Goal: Communication & Community: Answer question/provide support

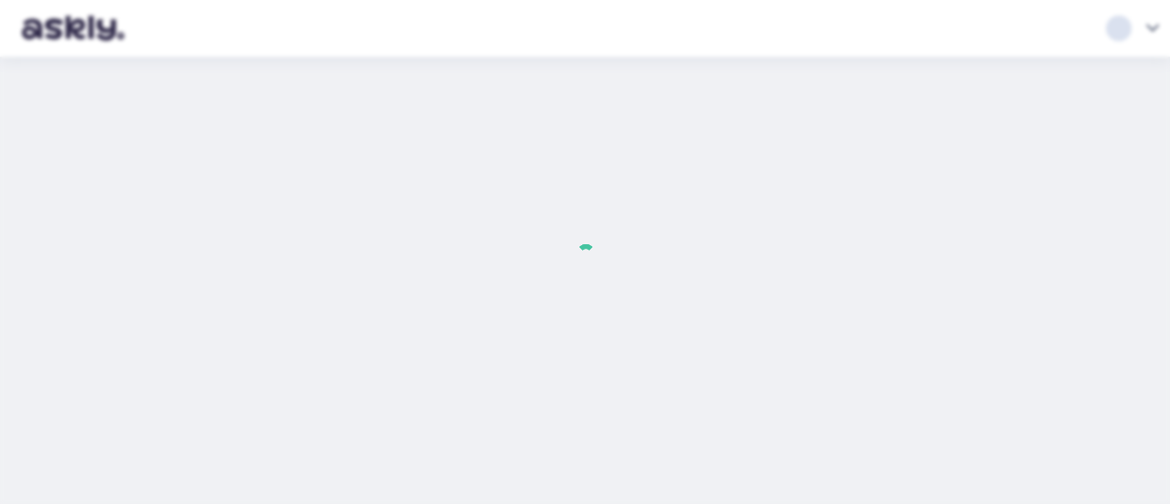
click at [21, 159] on div at bounding box center [585, 252] width 1170 height 504
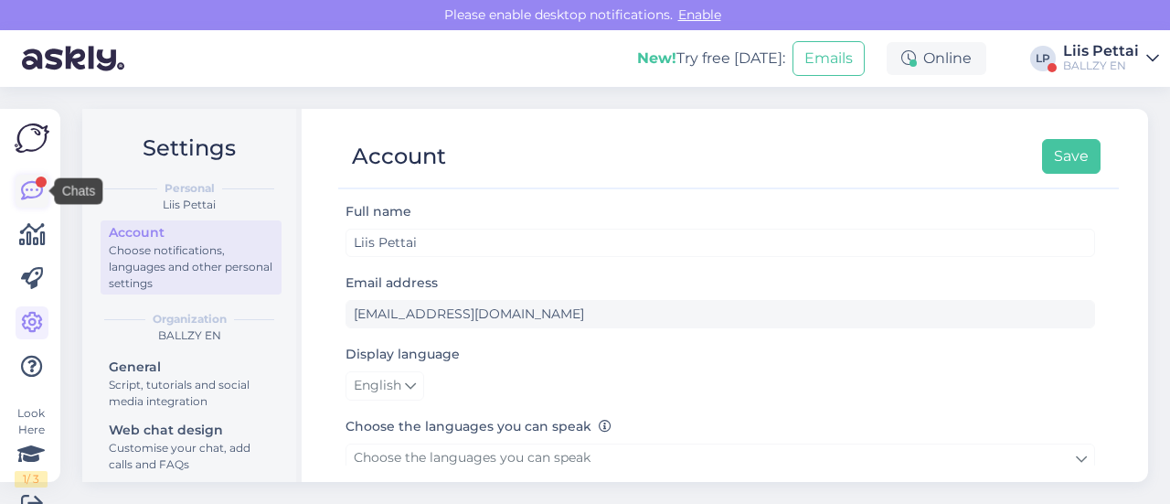
click at [32, 191] on icon at bounding box center [32, 191] width 22 height 22
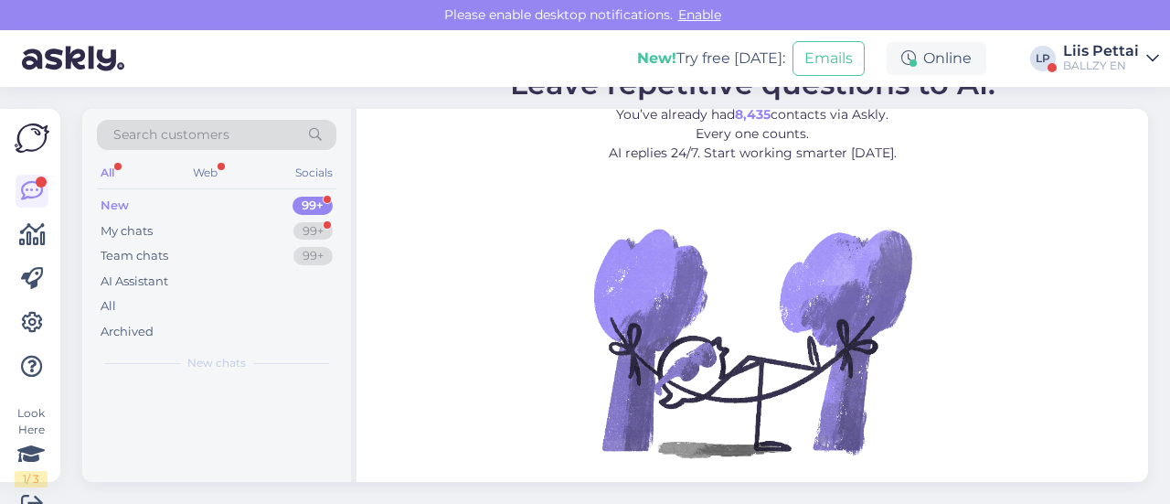
click at [32, 191] on icon at bounding box center [32, 191] width 22 height 22
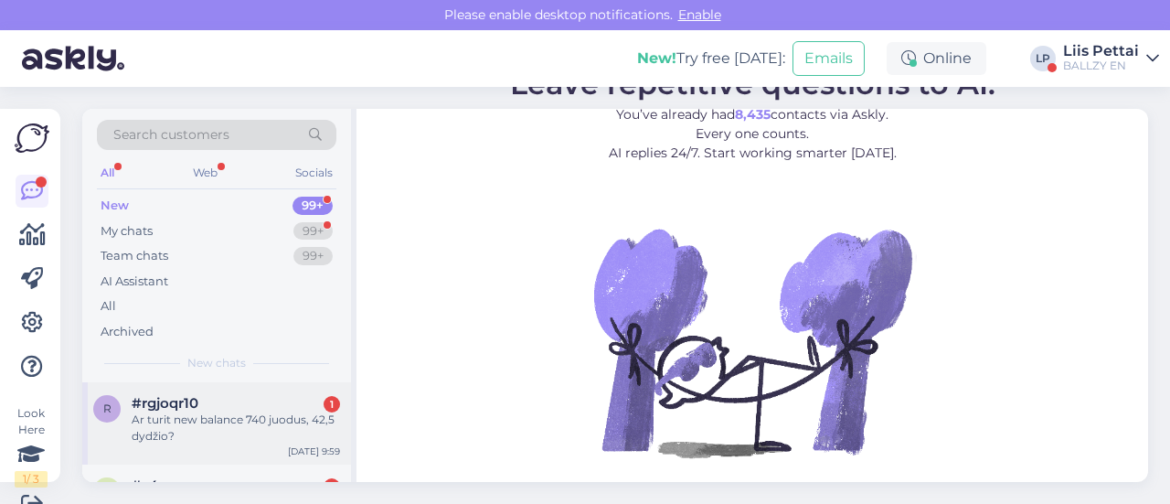
scroll to position [27, 0]
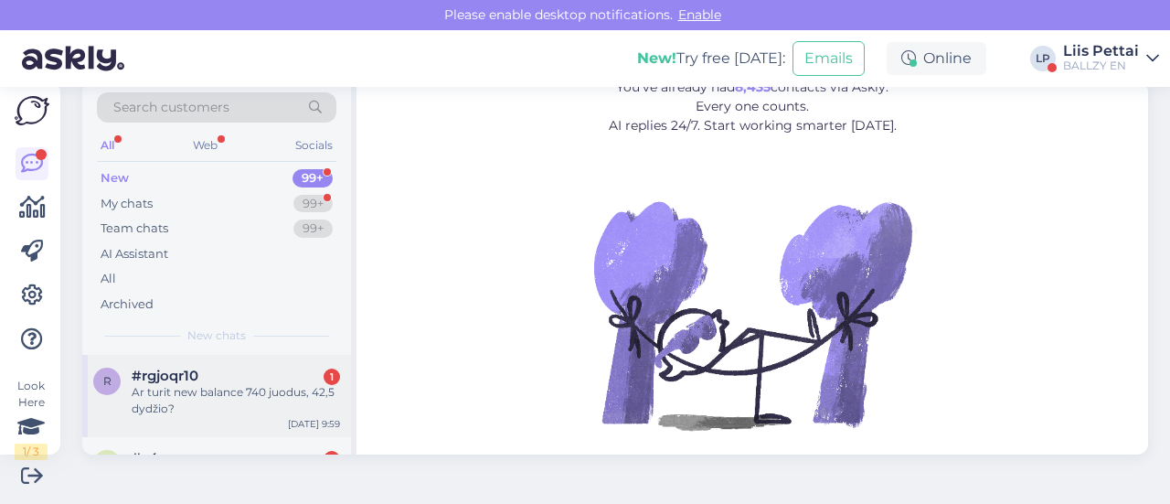
click at [148, 421] on div "r #rgjoqr10 1 Ar turit new balance 740 juodus, 42,5 dydžio? [DATE] 9:59" at bounding box center [216, 396] width 269 height 82
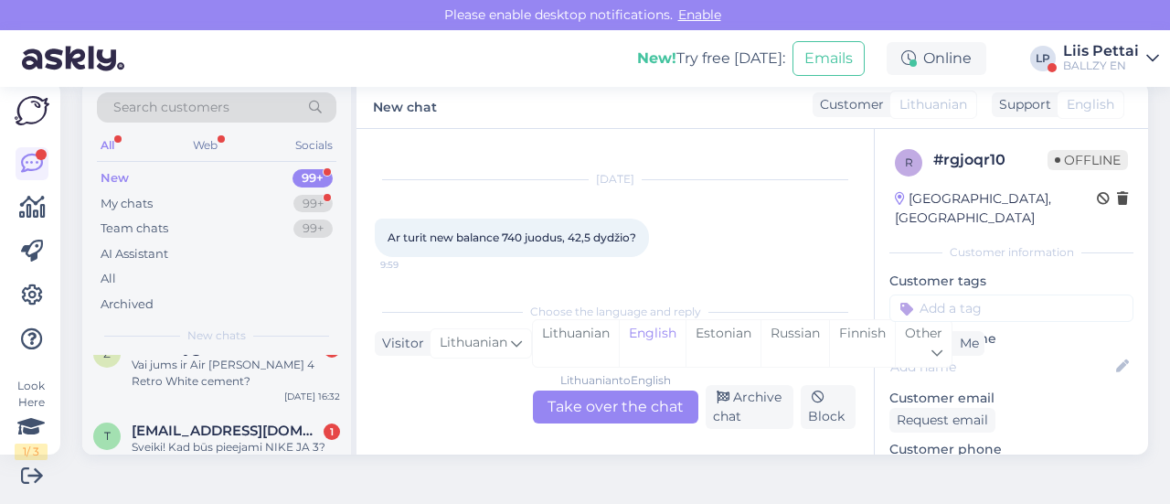
scroll to position [146, 0]
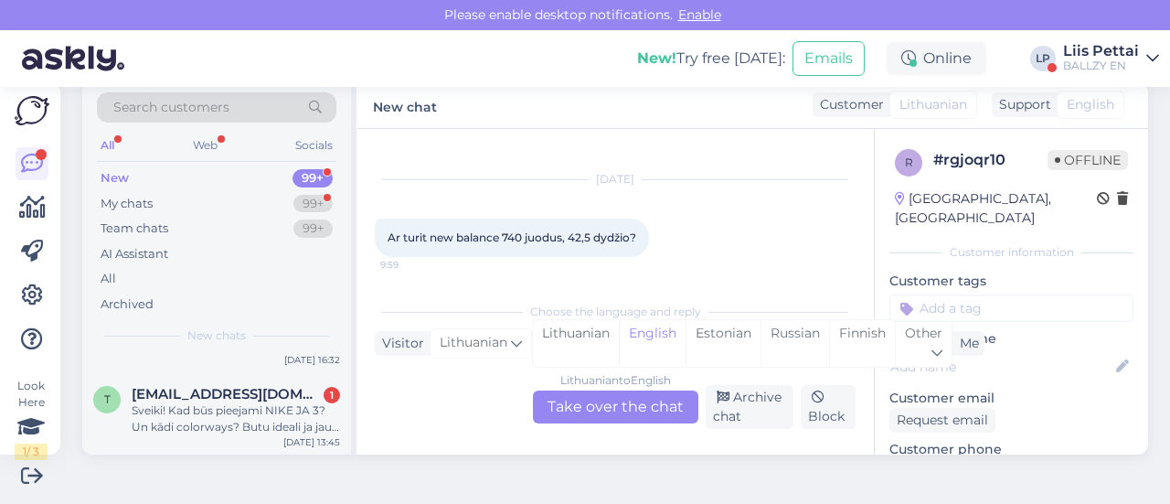
click at [148, 421] on div "Sveiki! Kad būs pieejami NIKE JA 3? Un kādi colorways? Butu ideali ja jau varet…" at bounding box center [236, 418] width 208 height 33
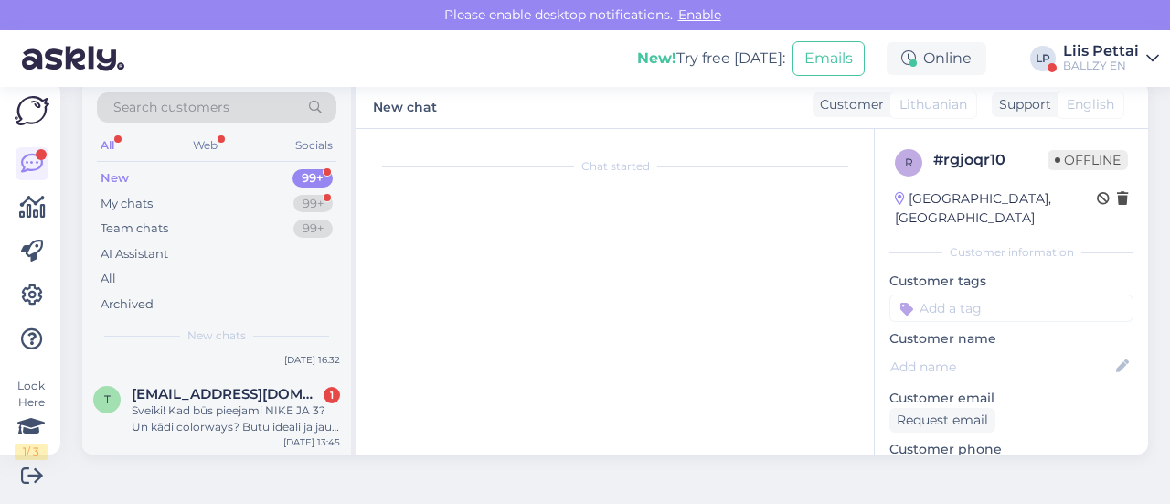
scroll to position [38, 0]
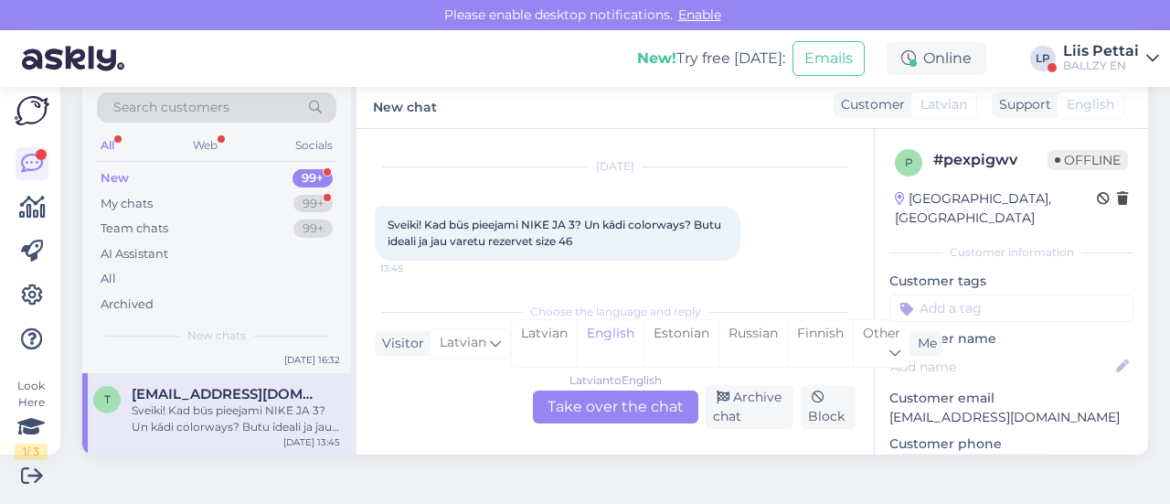
click at [589, 404] on div "Latvian to English Take over the chat" at bounding box center [615, 406] width 165 height 33
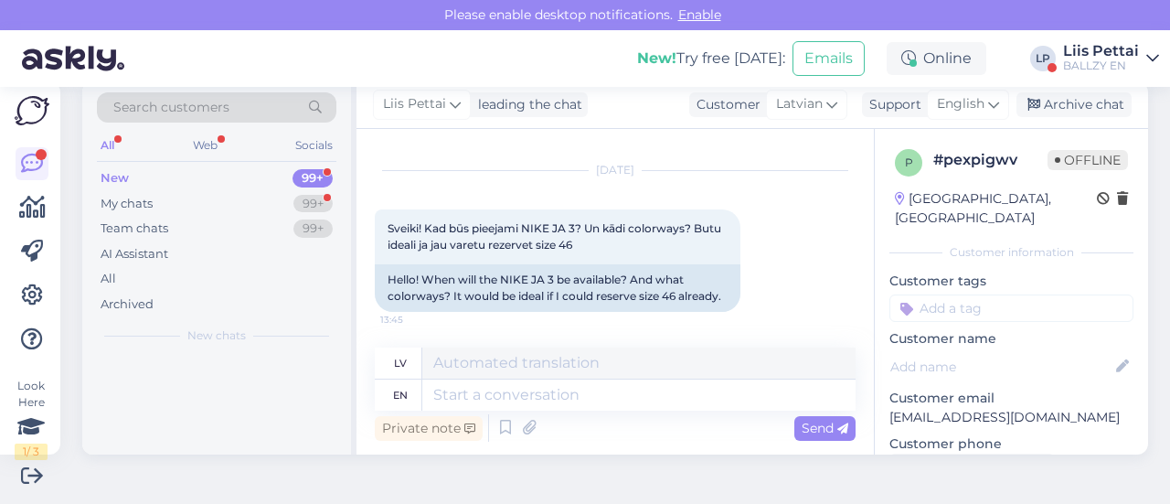
scroll to position [0, 0]
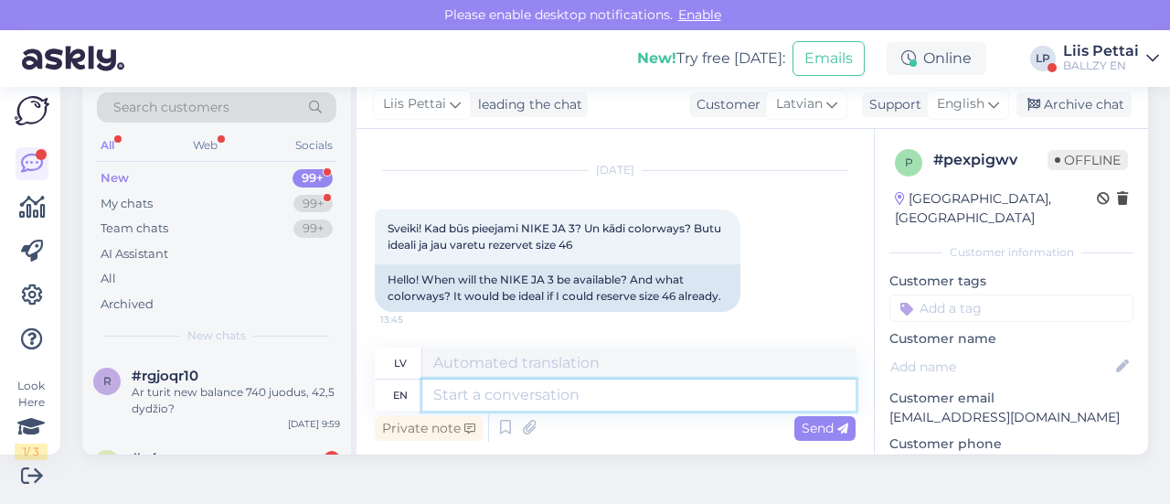
click at [589, 403] on textarea at bounding box center [638, 394] width 433 height 31
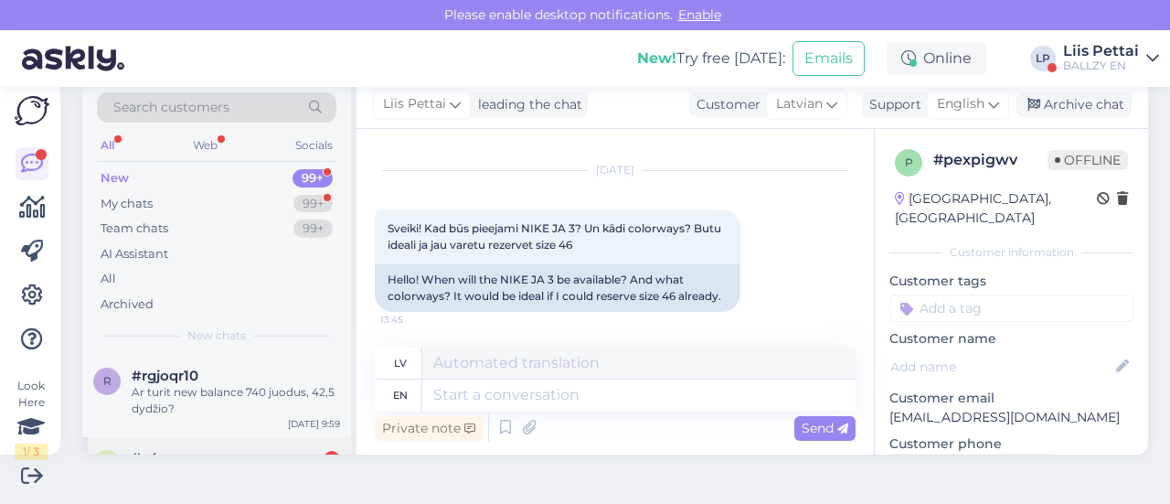
click at [223, 442] on div "z #z4nozygc 1 Vai jums ir Air [PERSON_NAME] 4 Retro White cement? [DATE] 16:32" at bounding box center [216, 478] width 269 height 82
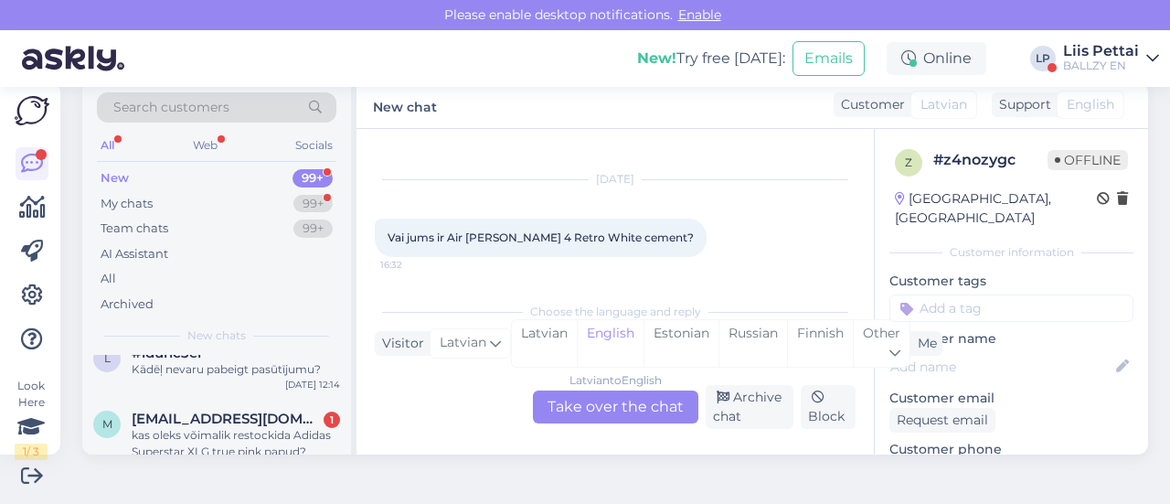
scroll to position [256, 0]
click at [223, 441] on div "kas oleks võimalik restockida Adidas Superstar XLG true pink papud?" at bounding box center [236, 440] width 208 height 33
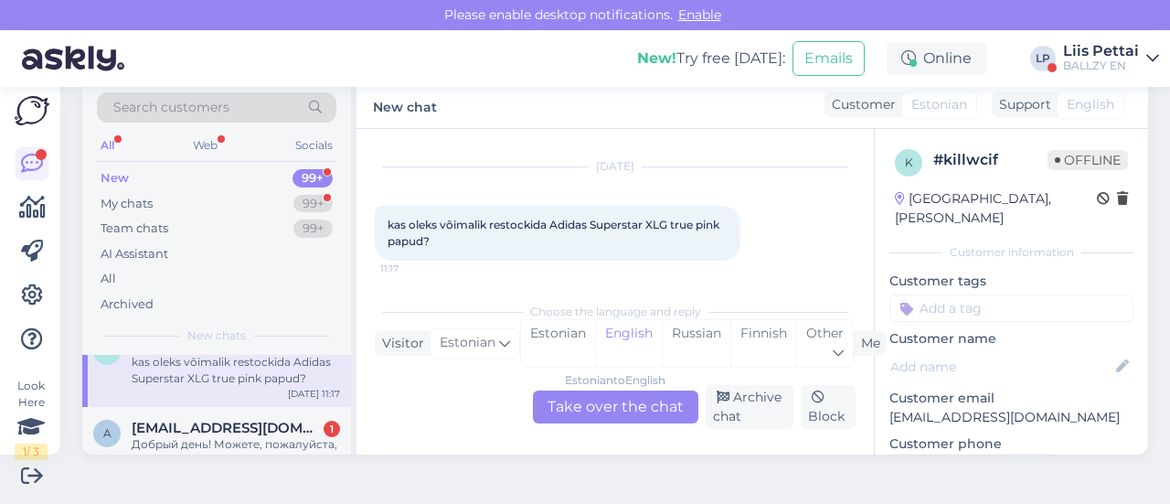
scroll to position [329, 0]
click at [223, 441] on div "Добрый день! Можете, пожалуйста, отменить Order # 10059402? Возникла проблема с…" at bounding box center [236, 449] width 208 height 33
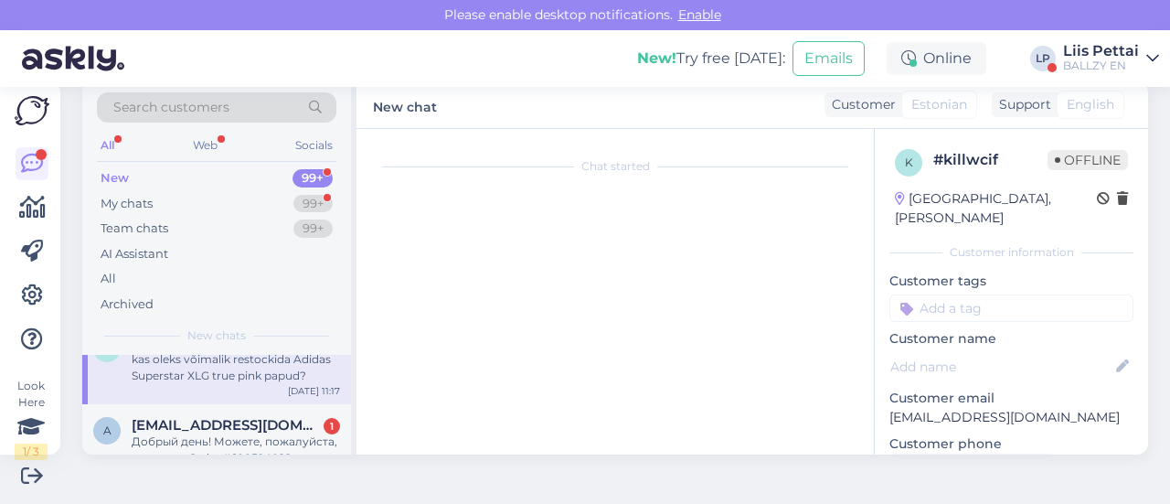
scroll to position [38, 0]
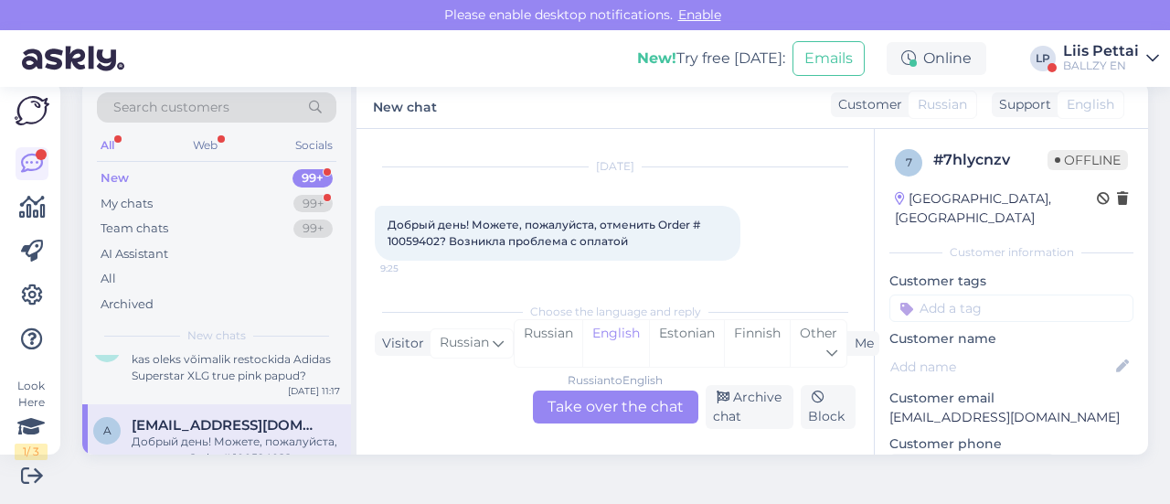
click at [559, 422] on div "Russian to English Take over the chat" at bounding box center [615, 406] width 165 height 33
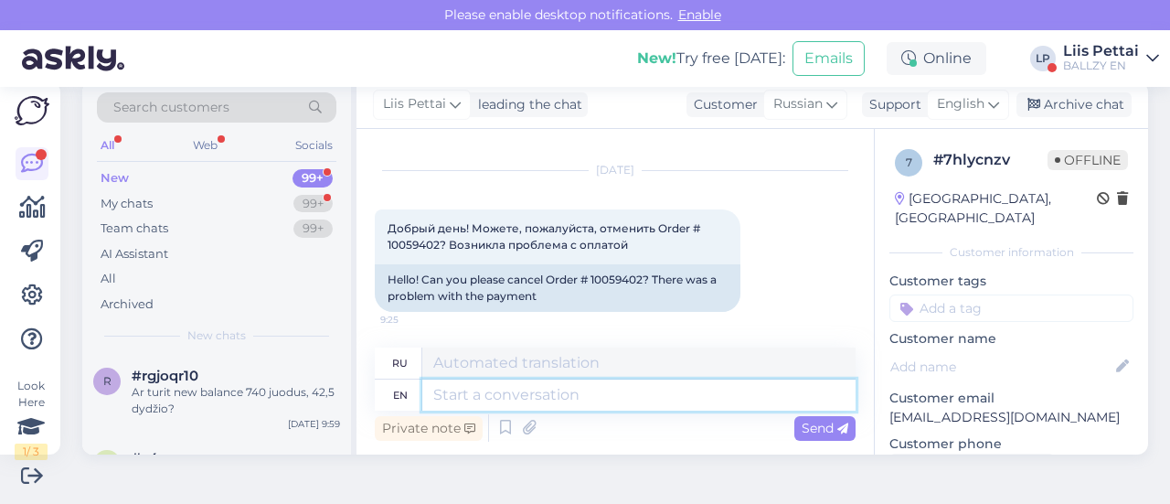
click at [538, 400] on textarea at bounding box center [638, 394] width 433 height 31
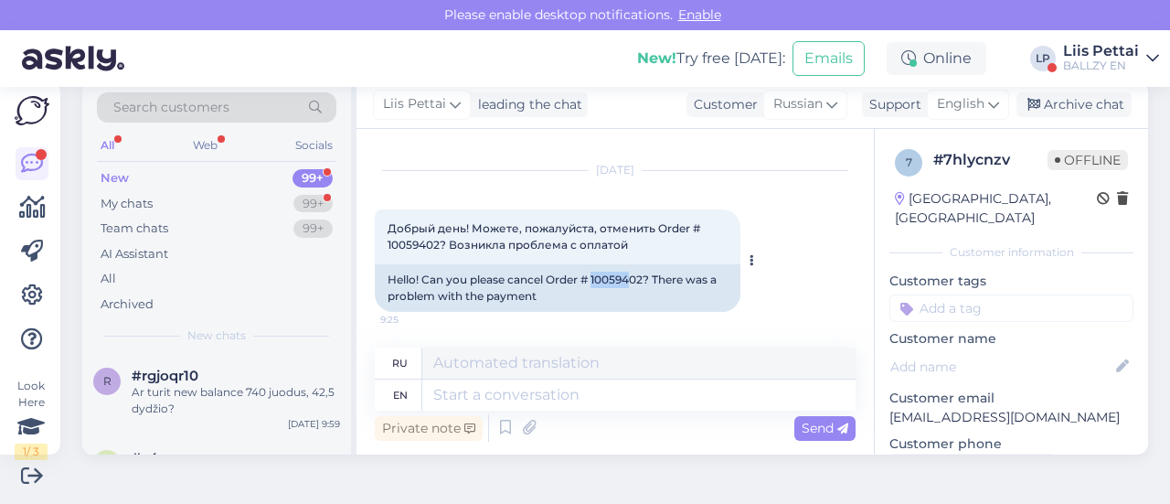
drag, startPoint x: 593, startPoint y: 277, endPoint x: 634, endPoint y: 286, distance: 42.1
click at [634, 285] on div "Hello! Can you please cancel Order # 10059402? There was a problem with the pay…" at bounding box center [558, 288] width 366 height 48
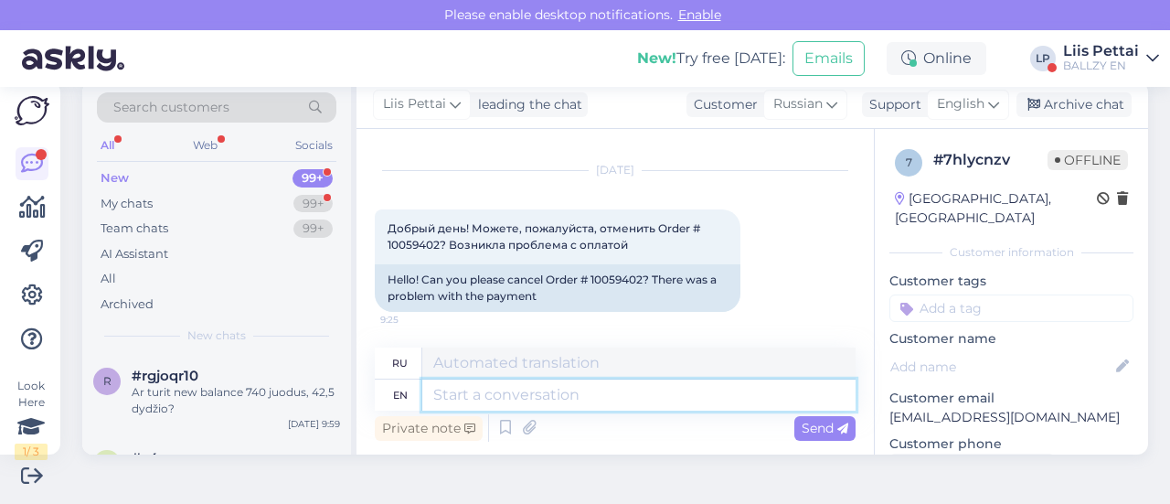
click at [572, 398] on textarea at bounding box center [638, 394] width 433 height 31
type textarea "did"
type textarea "делал"
type textarea "did money wn"
type textarea "сделал деньги"
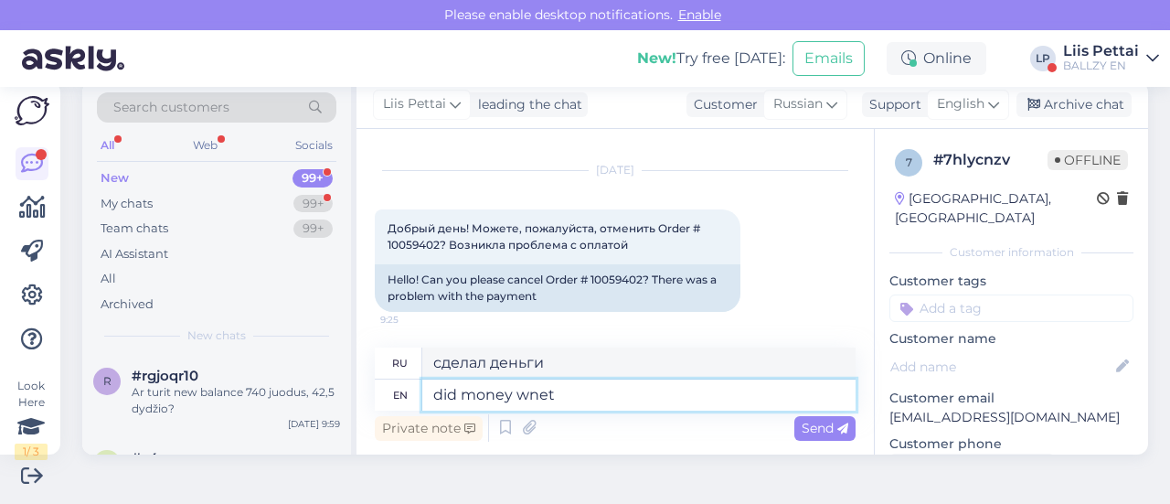
type textarea "did money wnet"
type textarea "деньги были в сети"
type textarea "did money wnet tho"
type textarea "деньги были у [GEOGRAPHIC_DATA]"
type textarea "did money wnet"
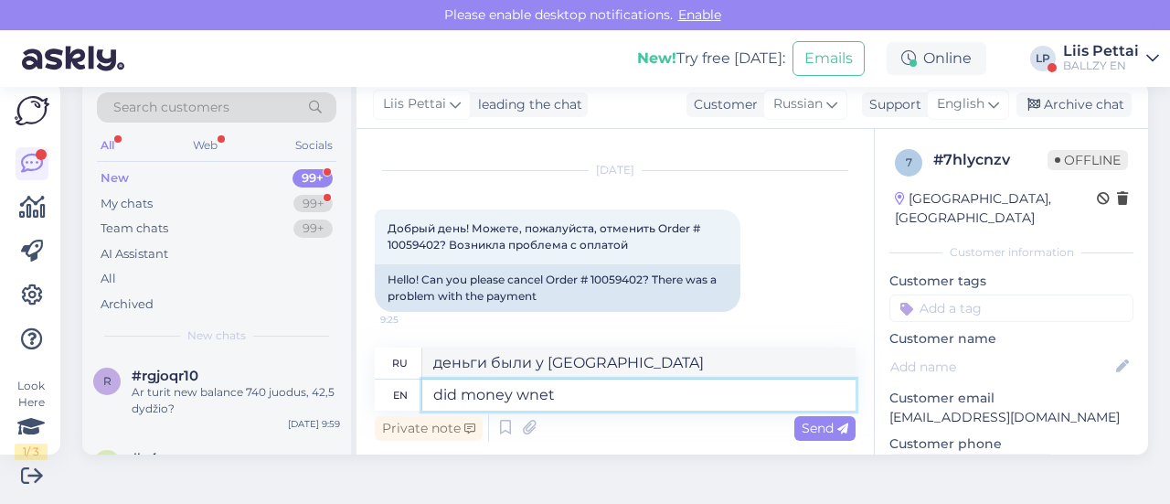
type textarea "деньги были в сети"
type textarea "did money went off"
type textarea "пошли ли деньги"
type textarea "did money went off fro"
type textarea "деньги ушли?"
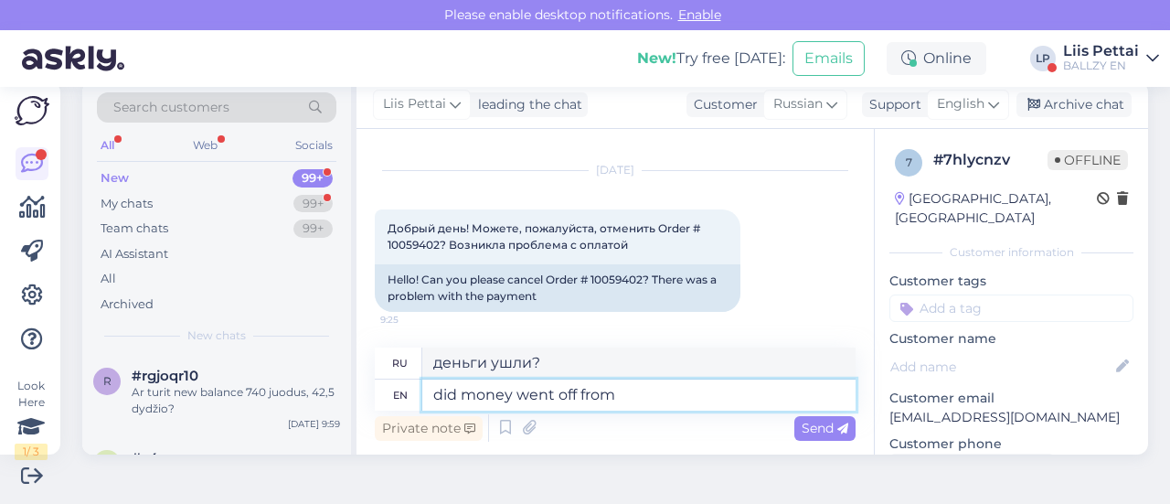
type textarea "did money went off from"
type textarea "деньги ушли из"
type textarea "did money went off from bank ac"
type textarea "деньги ушли из банка?"
type textarea "did money went off from bank account?"
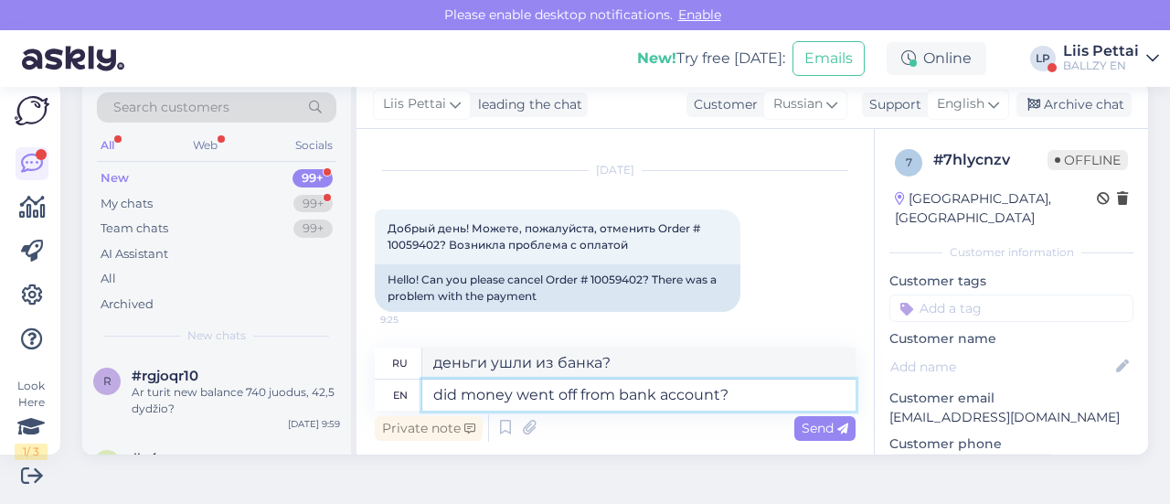
type textarea "деньги ушли с банковского счета?"
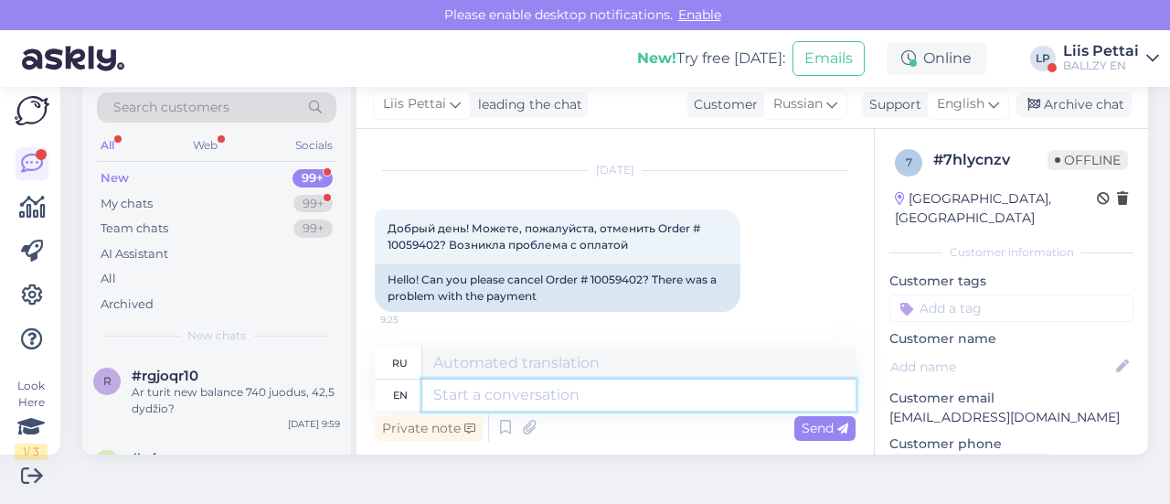
scroll to position [183, 0]
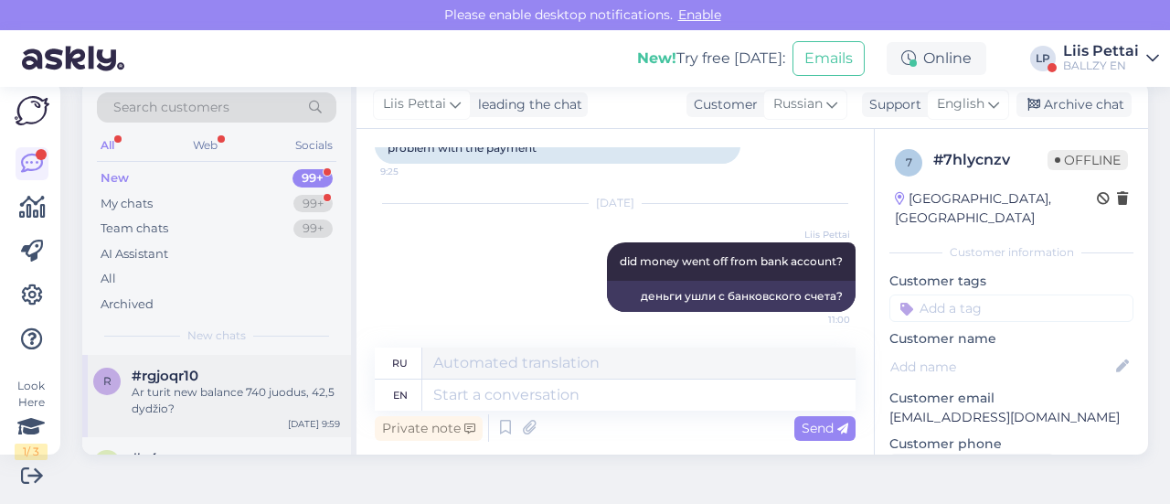
click at [180, 396] on div "Ar turit new balance 740 juodus, 42,5 dydžio?" at bounding box center [236, 400] width 208 height 33
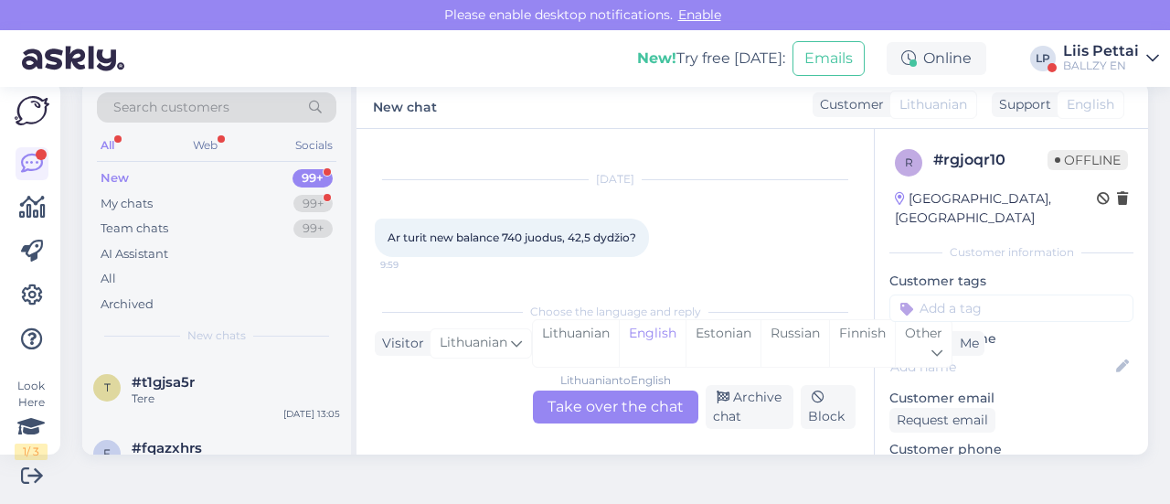
scroll to position [622, 0]
click at [1106, 41] on div "New! Try free [DATE]: Emails Online LP Liis Pettai BALLZY EN" at bounding box center [585, 58] width 1170 height 57
click at [1106, 58] on div "Liis Pettai BALLZY EN" at bounding box center [1101, 58] width 76 height 29
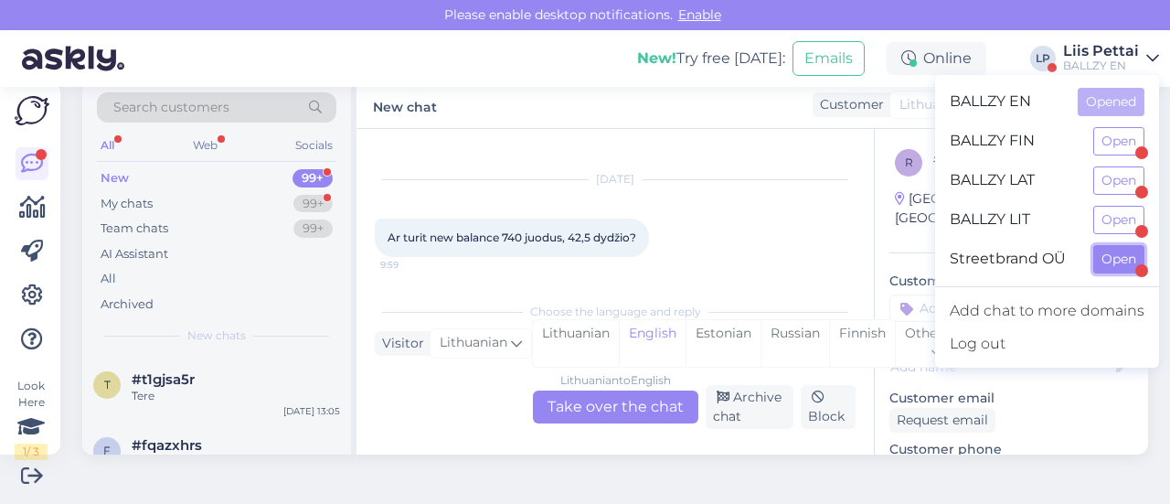
click at [1104, 254] on button "Open" at bounding box center [1118, 259] width 51 height 28
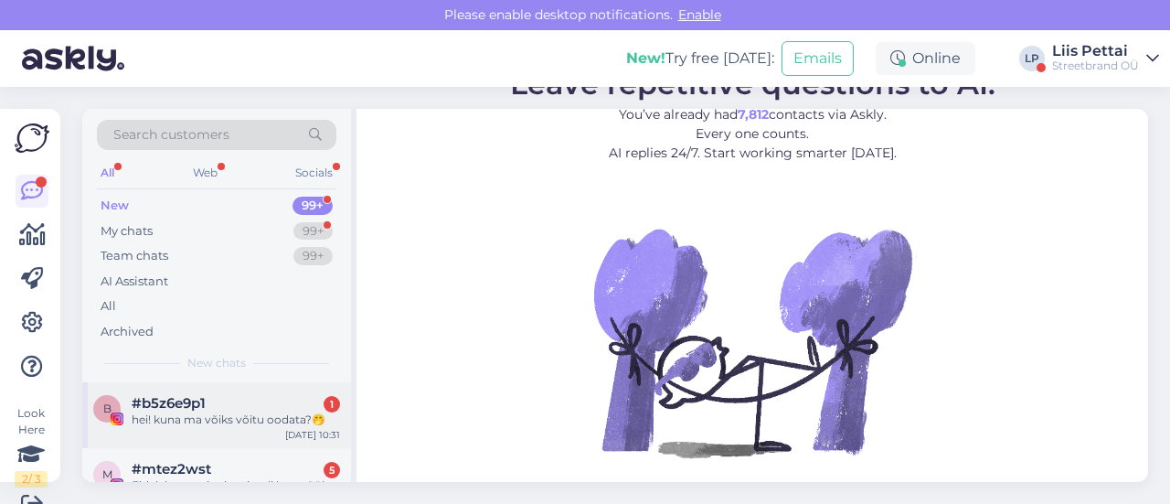
click at [240, 421] on div "hei! kuna ma võiks võitu oodata?🤭" at bounding box center [236, 419] width 208 height 16
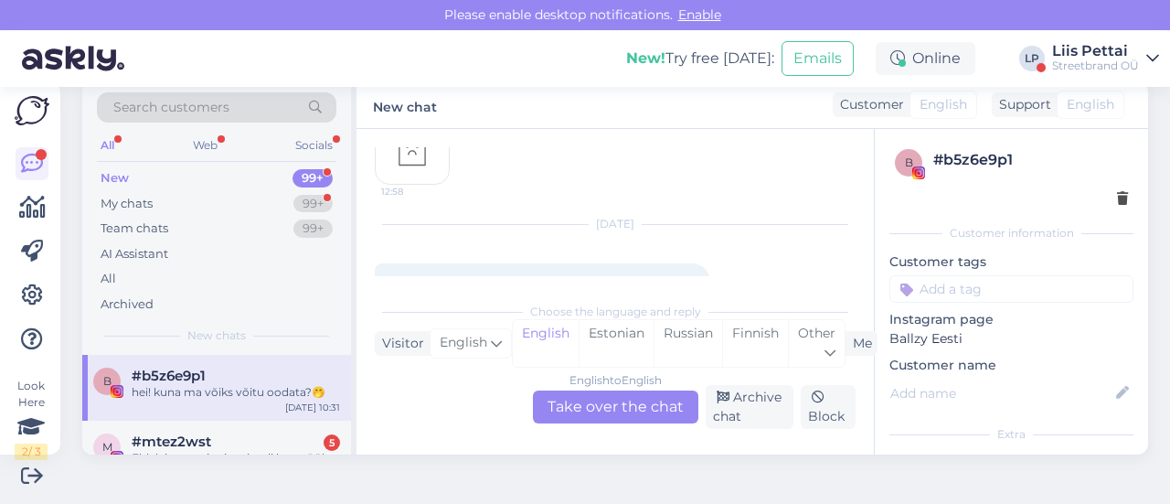
scroll to position [1097, 0]
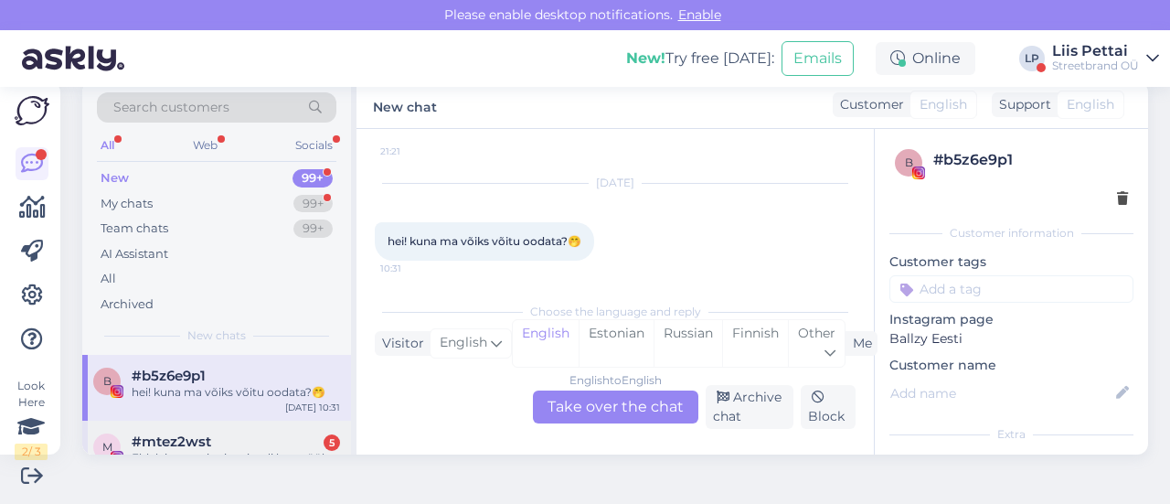
click at [257, 433] on div "#mtez2wst 5" at bounding box center [236, 441] width 208 height 16
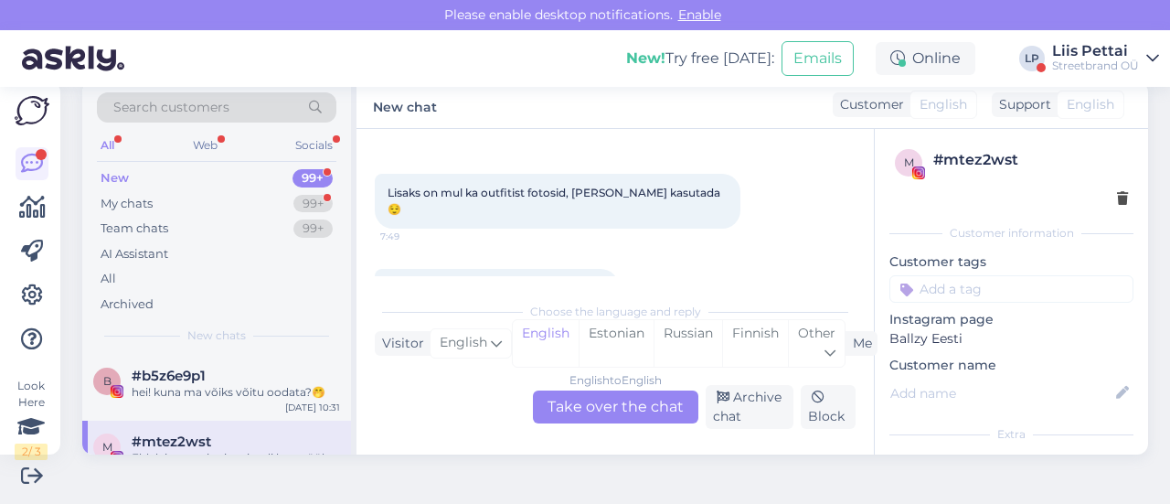
scroll to position [563, 0]
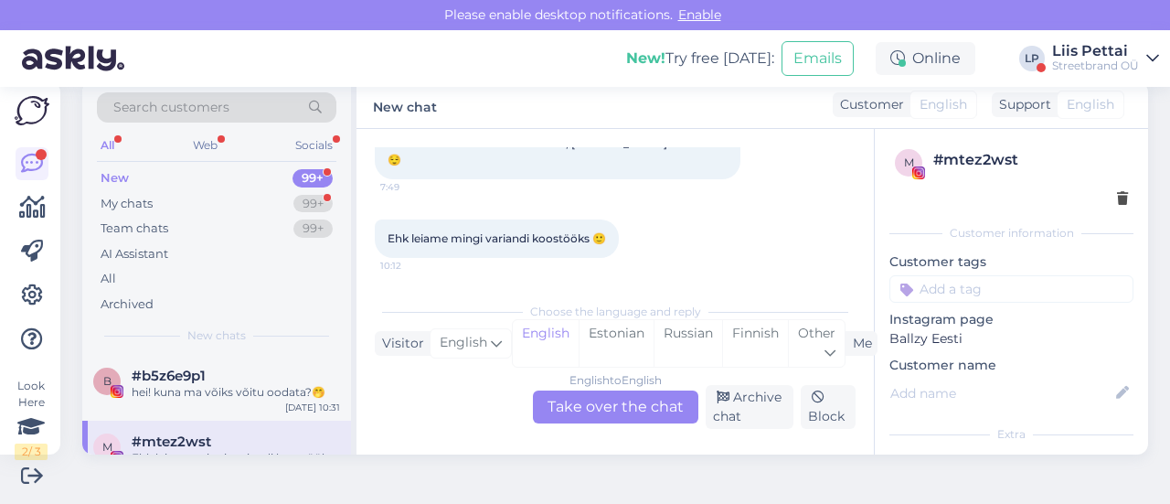
click at [247, 432] on div "m #mtez2wst Ehk leiame mingi variandi koostööks 🙂 [DATE] 10:12" at bounding box center [216, 462] width 269 height 82
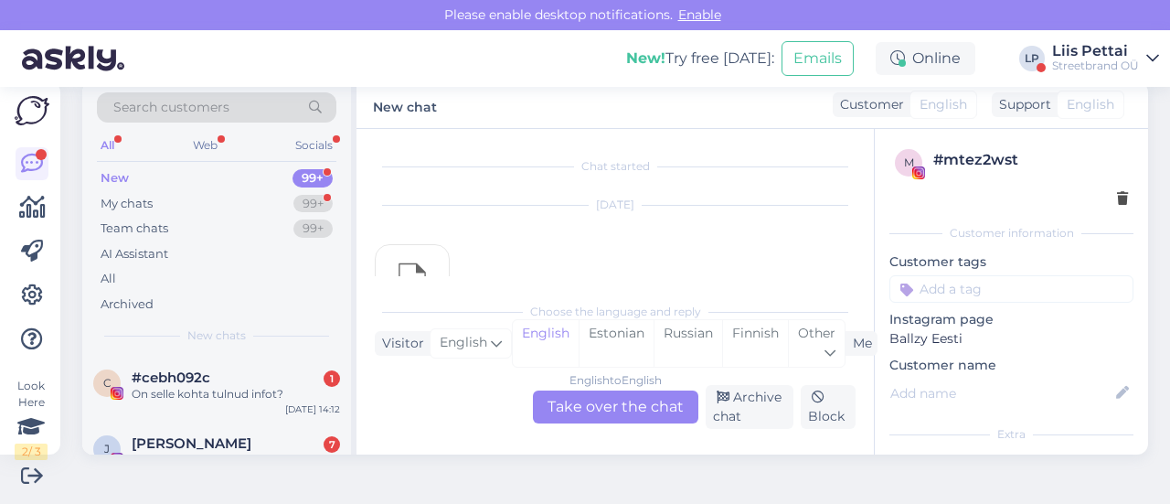
scroll to position [439, 0]
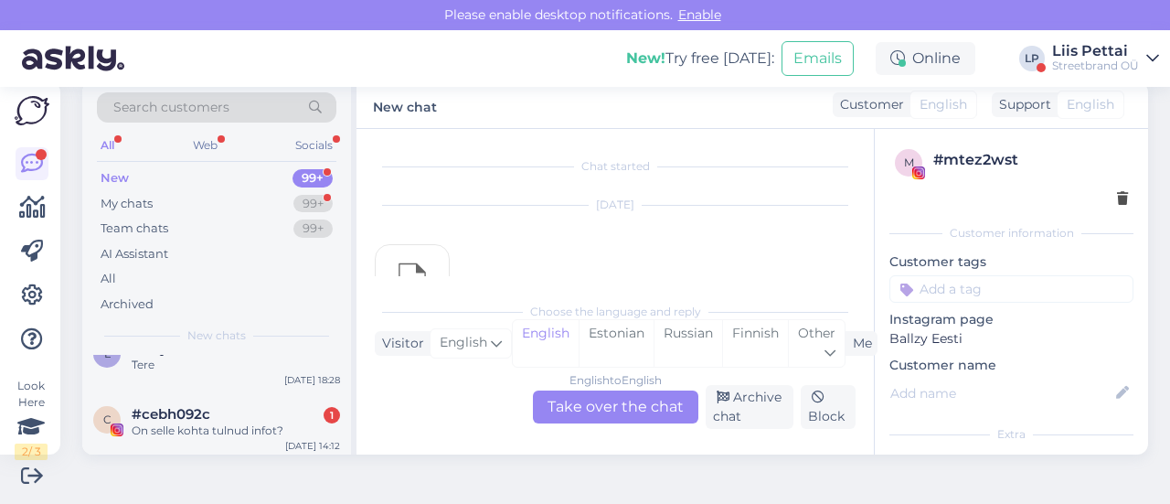
click at [247, 432] on div "On selle kohta tulnud infot?" at bounding box center [236, 430] width 208 height 16
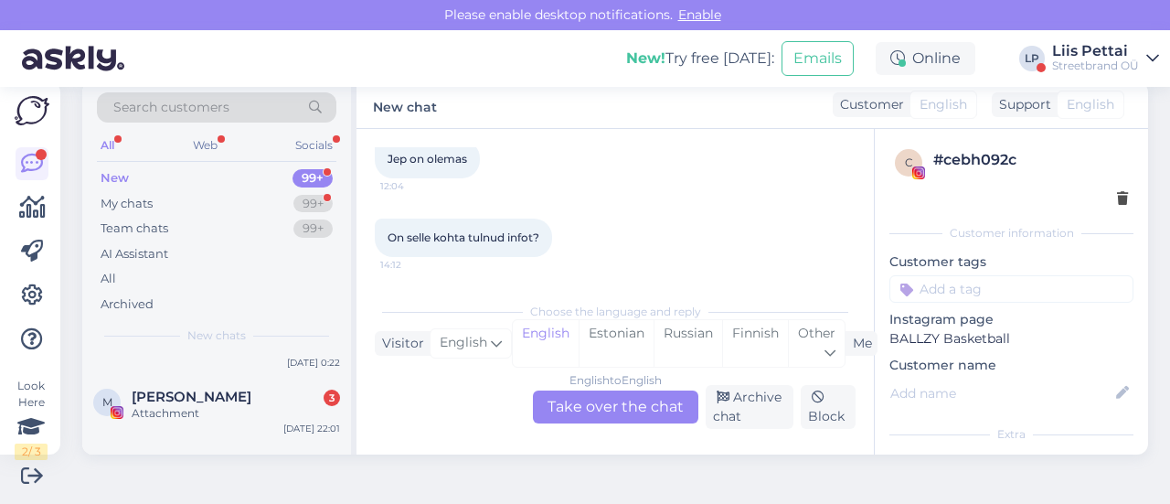
scroll to position [951, 0]
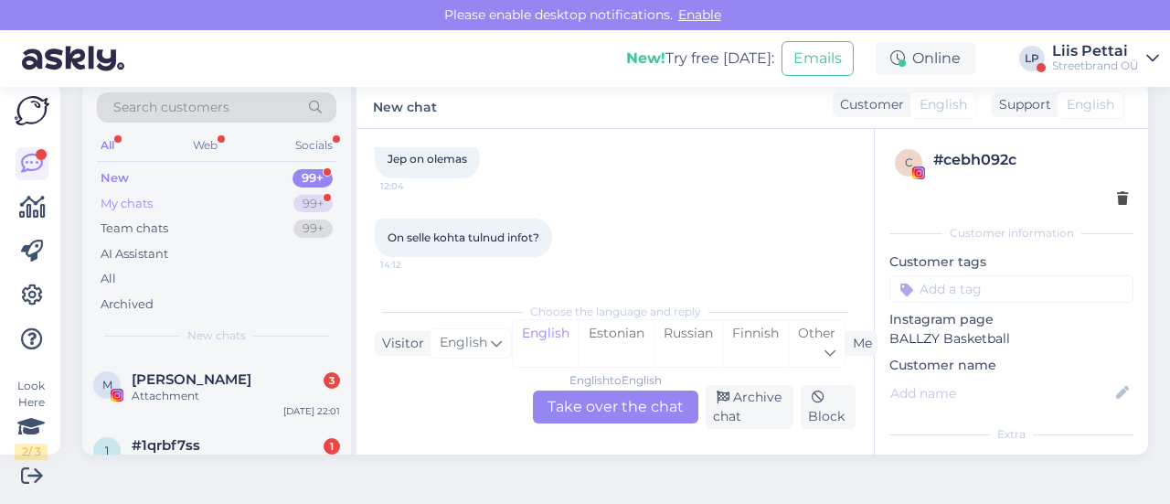
click at [190, 201] on div "My chats 99+" at bounding box center [217, 204] width 240 height 26
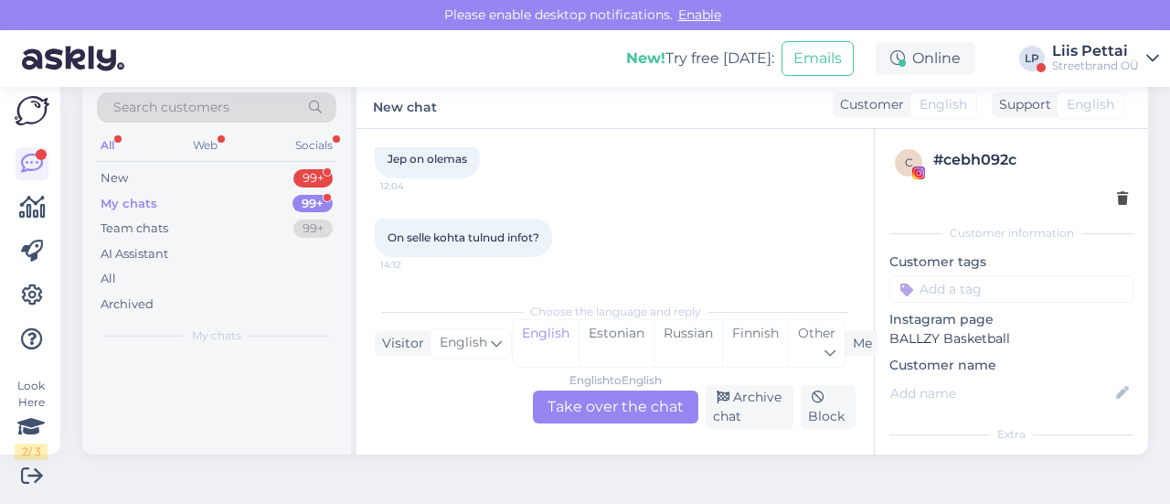
scroll to position [0, 0]
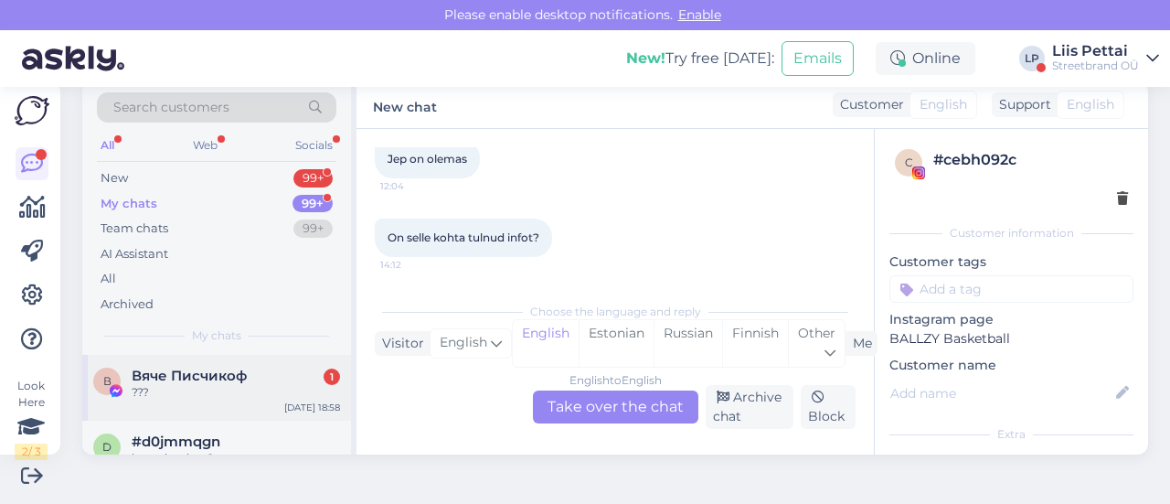
click at [181, 395] on div "???" at bounding box center [236, 392] width 208 height 16
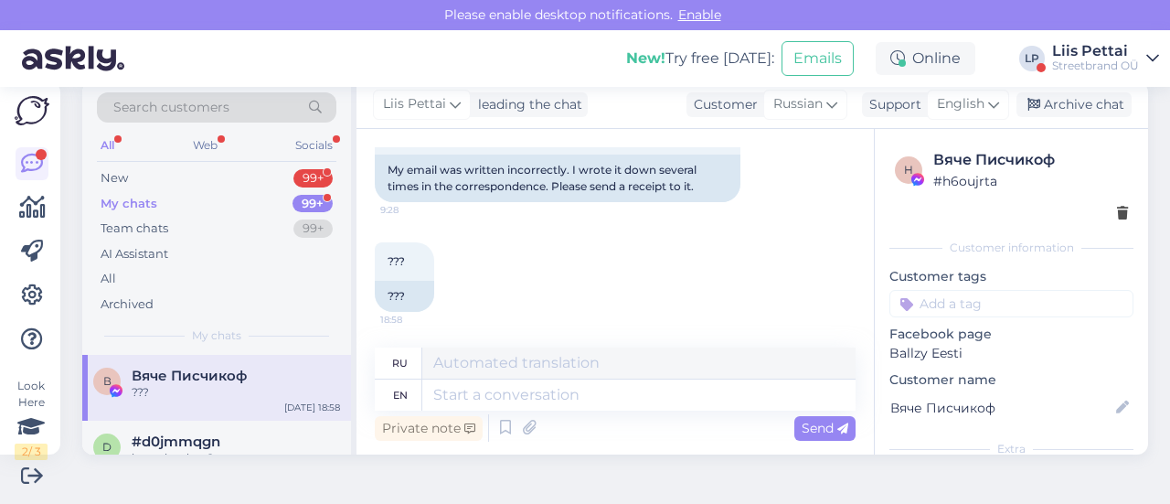
scroll to position [4196, 0]
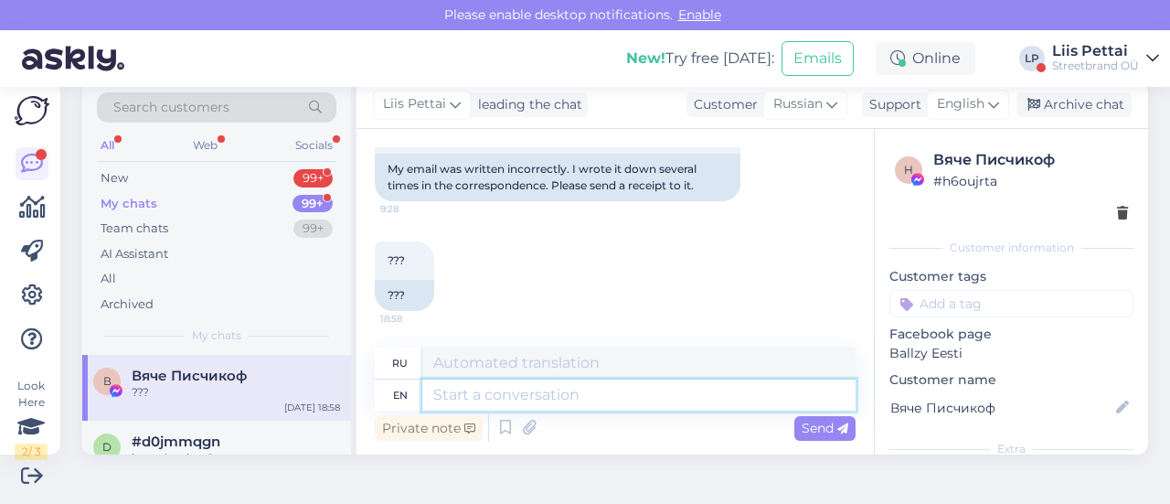
click at [737, 398] on textarea at bounding box center [638, 394] width 433 height 31
type textarea "we ha"
type textarea "мы"
type textarea "we have s"
type textarea "у нас есть"
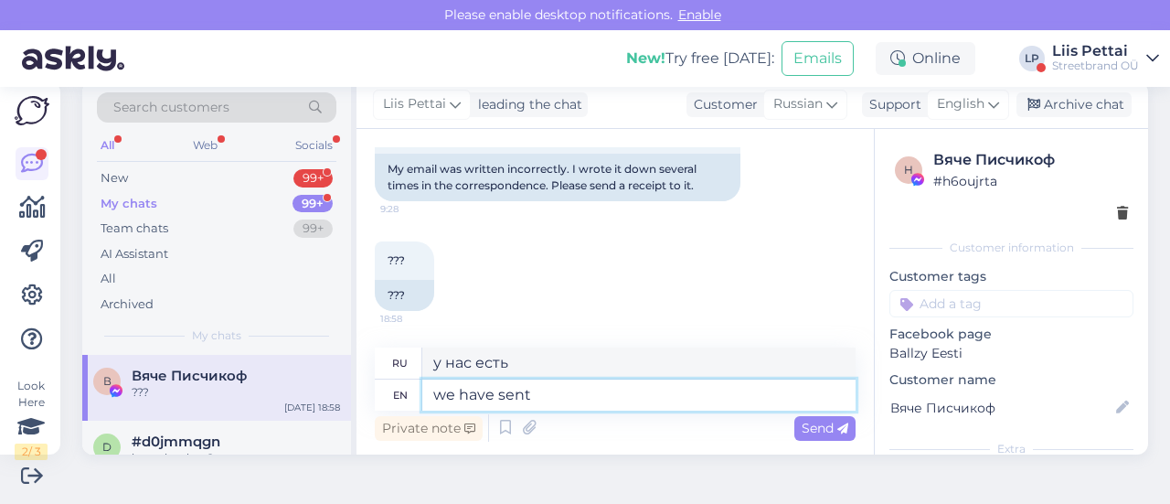
type textarea "we have sent t"
type textarea "мы отправили"
type textarea "we have sent the invoicde"
type textarea "мы отправили счет"
type textarea "we have sent the invoice t y"
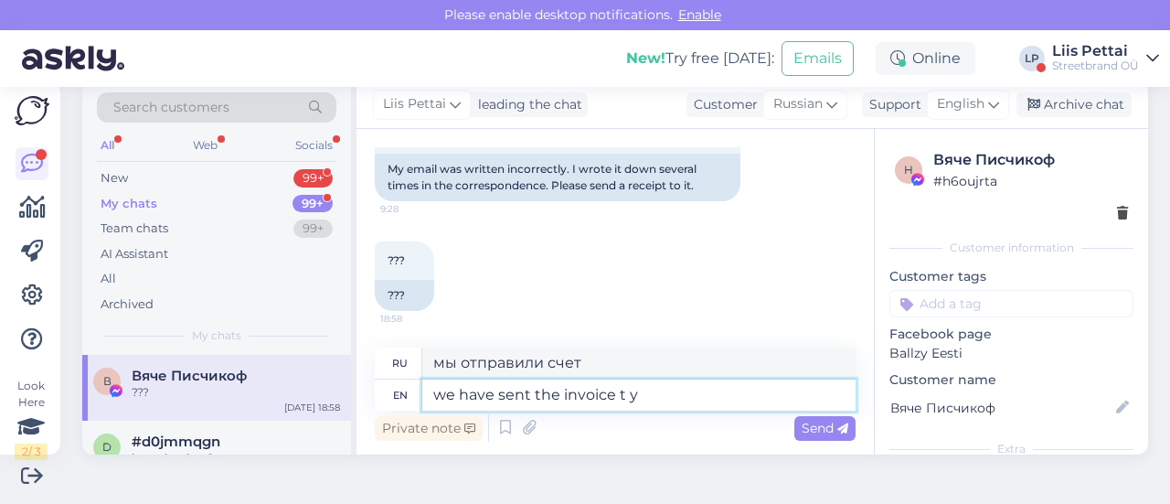
type textarea "мы отправили счет-фактуру"
type textarea "we have sent the invoice to y"
type textarea "мы отправили счет"
type textarea "we have sent the invoice to your"
type textarea "мы отправили счет на ваш адрес"
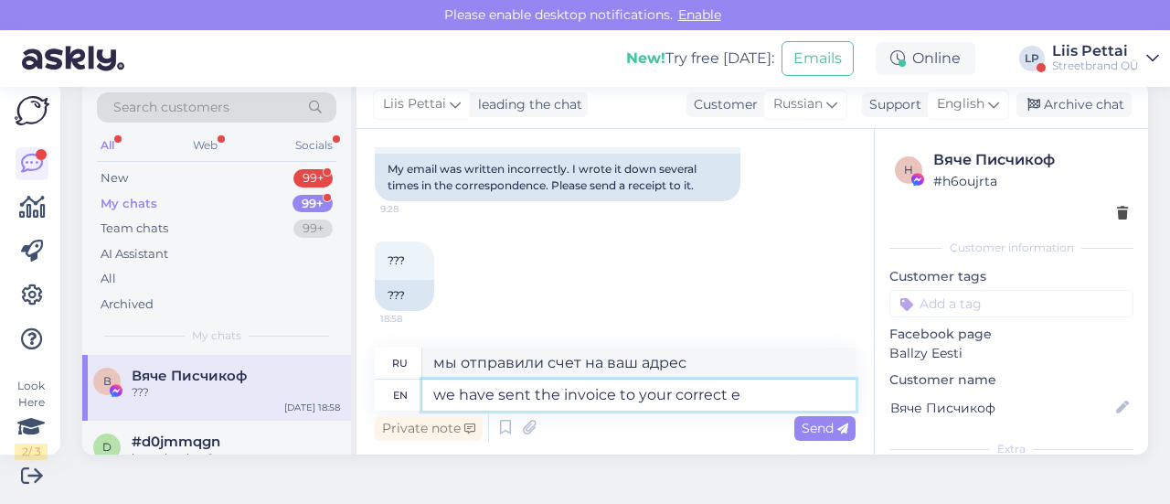
type textarea "we have sent the invoice to your correct em"
type textarea "мы отправили счет на ваш правильный адрес"
type textarea "we have sent the invoice to your correct email"
type textarea "мы отправили счет на ваш правильный адрес электронной почты"
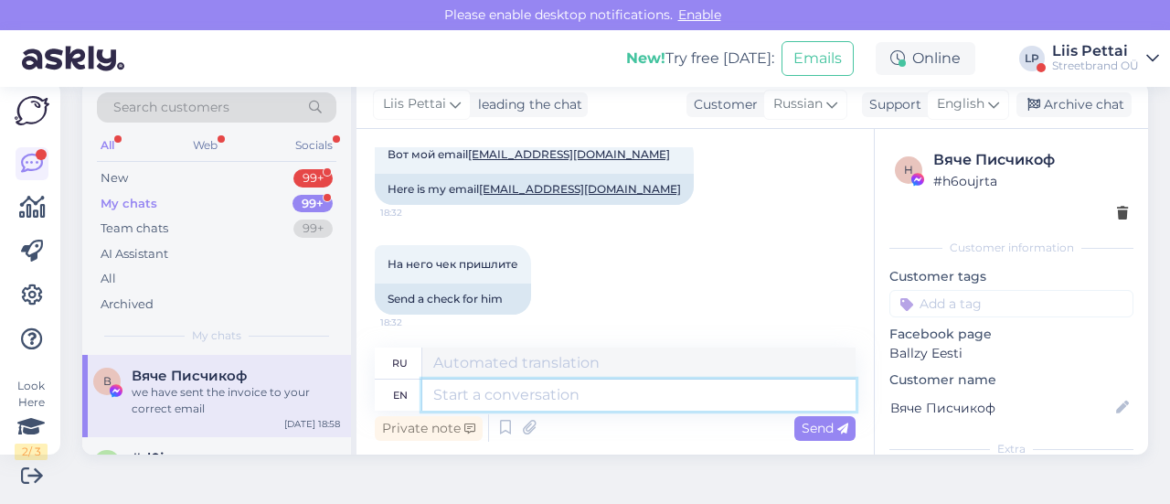
scroll to position [3338, 0]
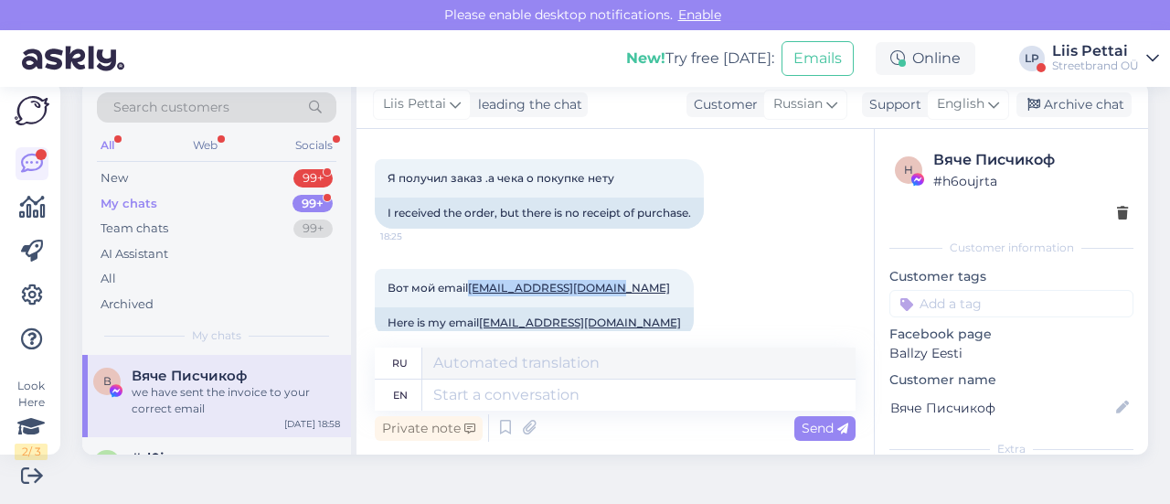
drag, startPoint x: 538, startPoint y: 326, endPoint x: 389, endPoint y: 332, distance: 149.1
click at [389, 332] on div "Chat started [DATE] Что ты мне шлешь.мне не нужны новости я не могу заказ оформ…" at bounding box center [615, 291] width 517 height 325
copy link "[EMAIL_ADDRESS][DOMAIN_NAME]"
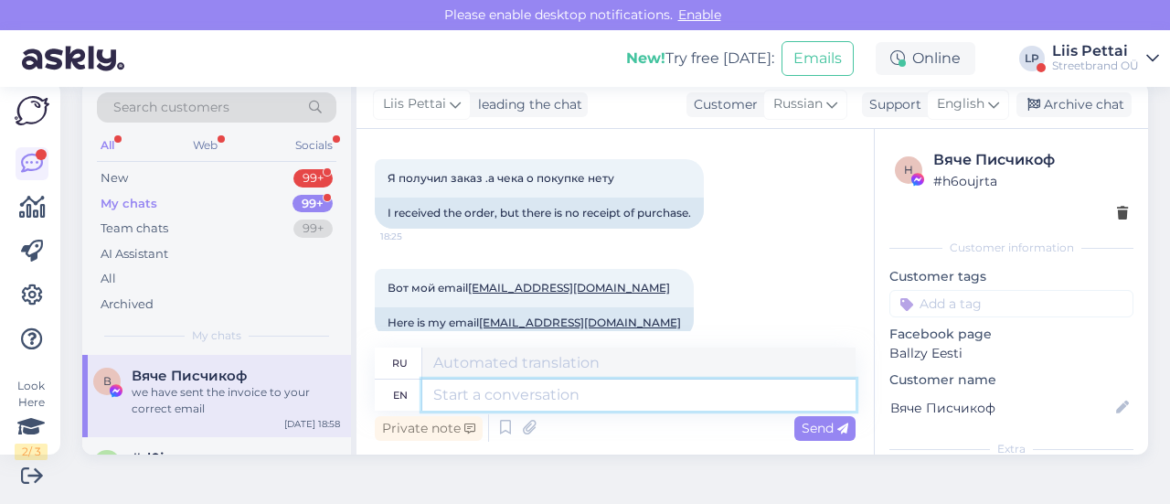
click at [482, 403] on textarea at bounding box center [638, 394] width 433 height 31
paste textarea "[EMAIL_ADDRESS][DOMAIN_NAME]"
type textarea "[EMAIL_ADDRESS][DOMAIN_NAME]"
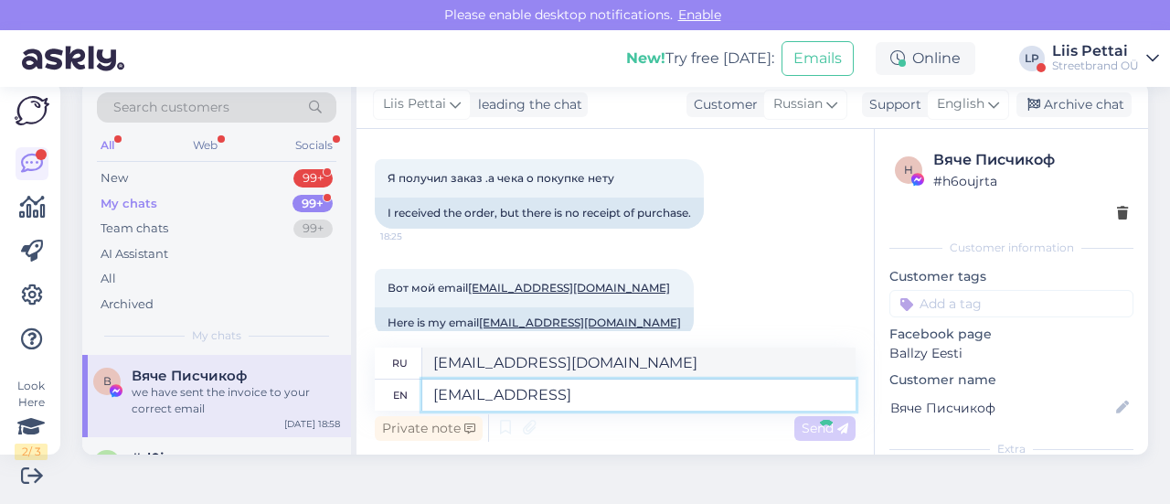
type textarea "[EMAIL_ADDRESS]"
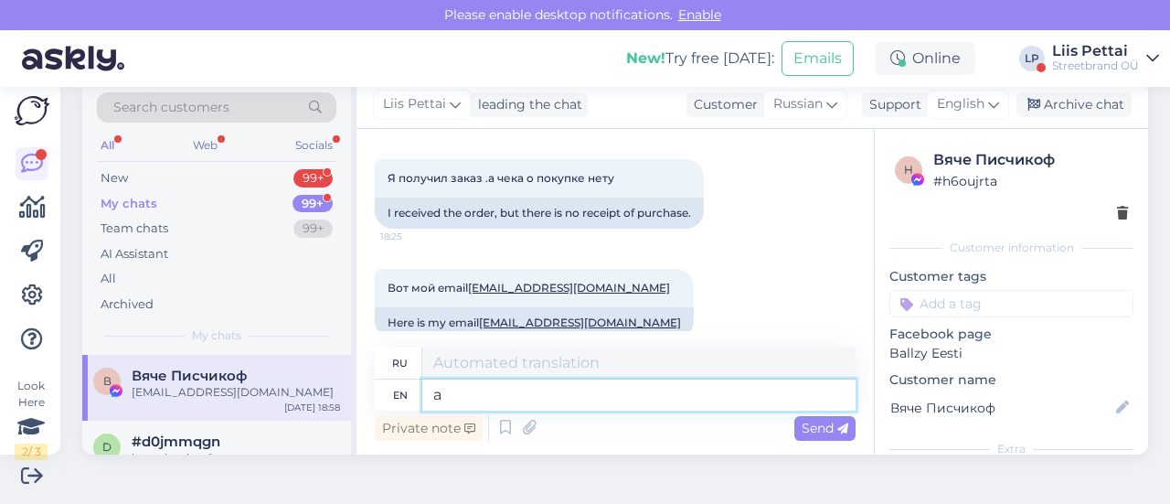
scroll to position [4471, 0]
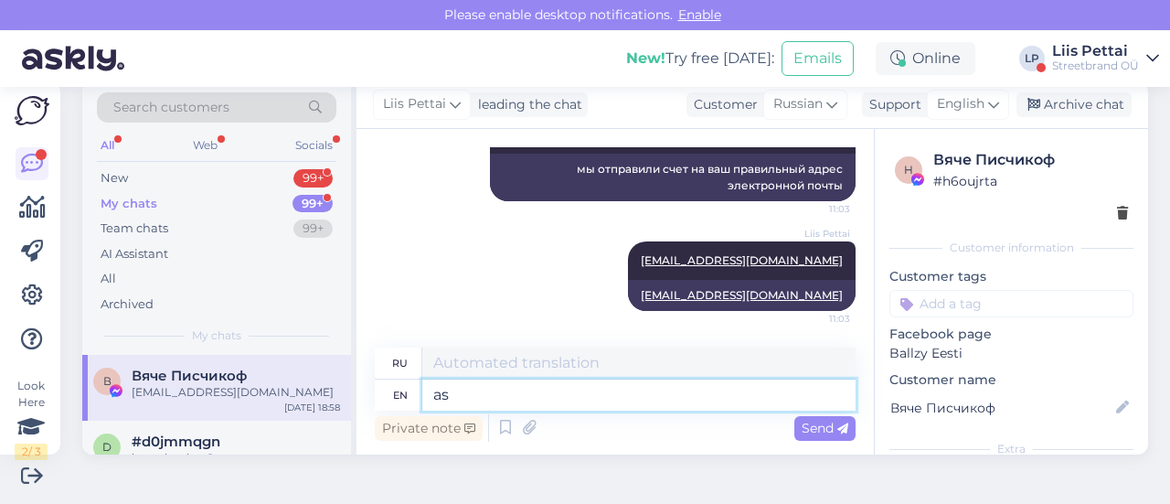
type textarea "a"
type textarea "please"
type textarea "пожалуйста"
type textarea "please check"
type textarea "пожалуйста, проверьте"
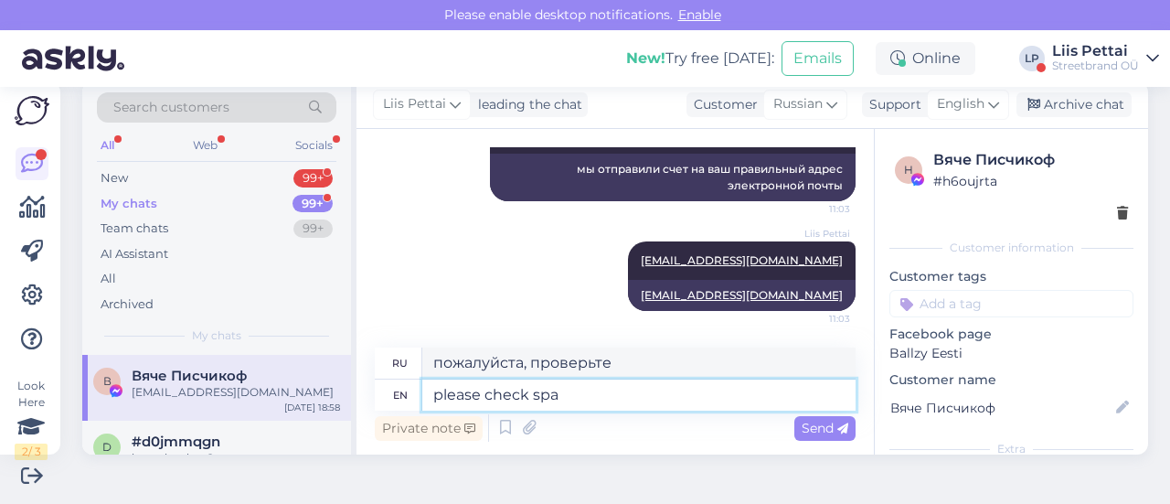
type textarea "please check spam"
type textarea "пожалуйста, проверьте спам"
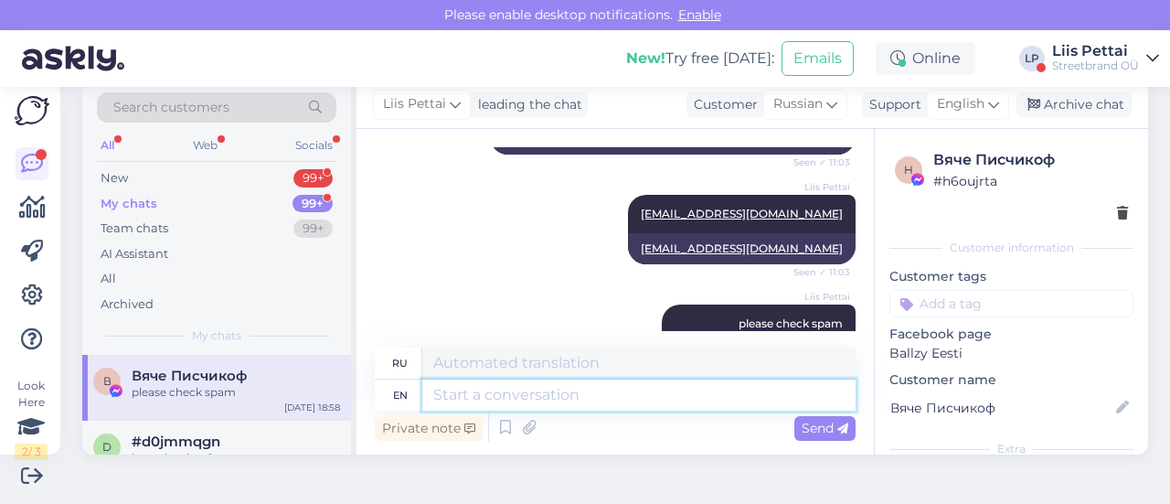
scroll to position [4580, 0]
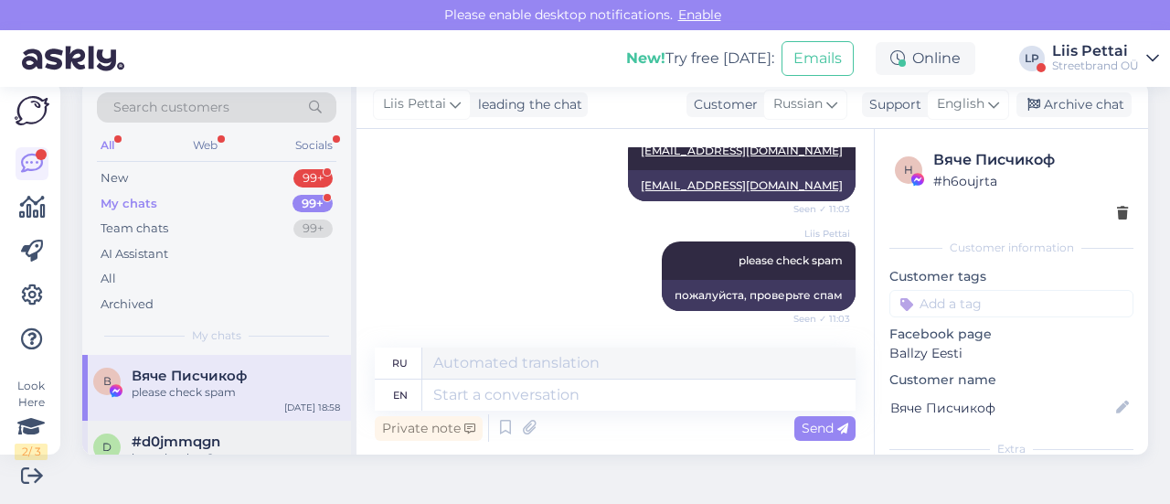
click at [271, 440] on div "#d0jmmqgn" at bounding box center [236, 441] width 208 height 16
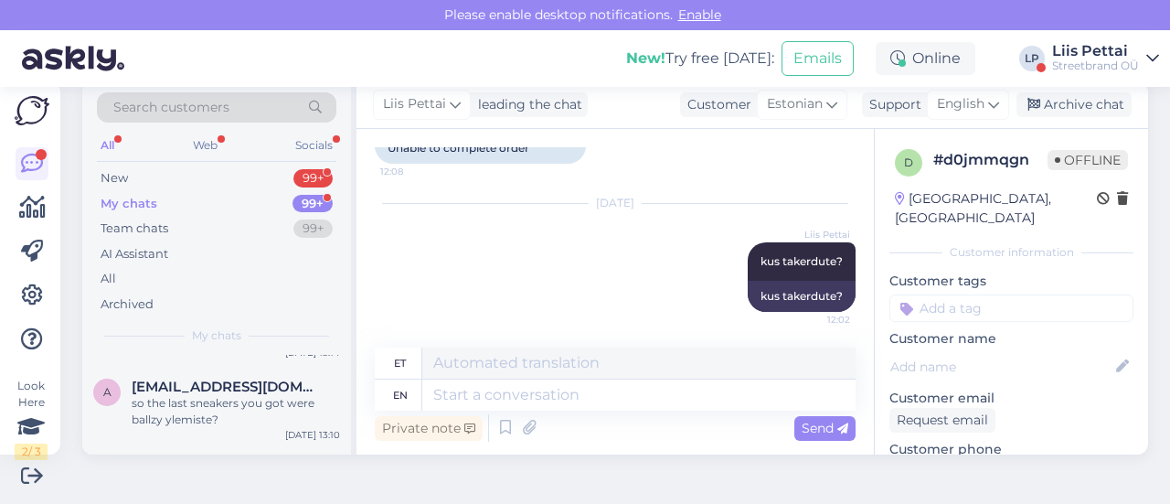
scroll to position [512, 0]
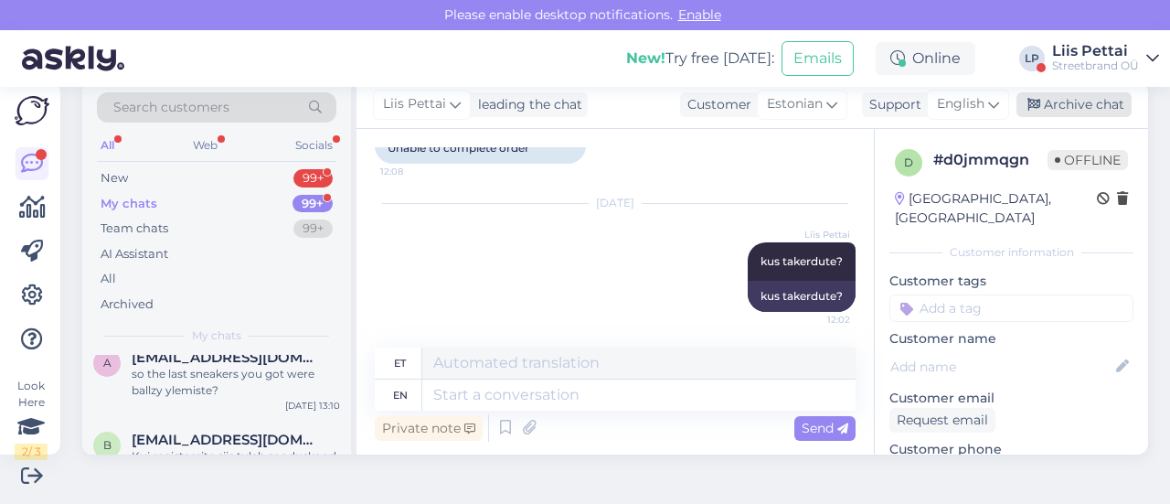
click at [1077, 109] on div "Archive chat" at bounding box center [1074, 104] width 115 height 25
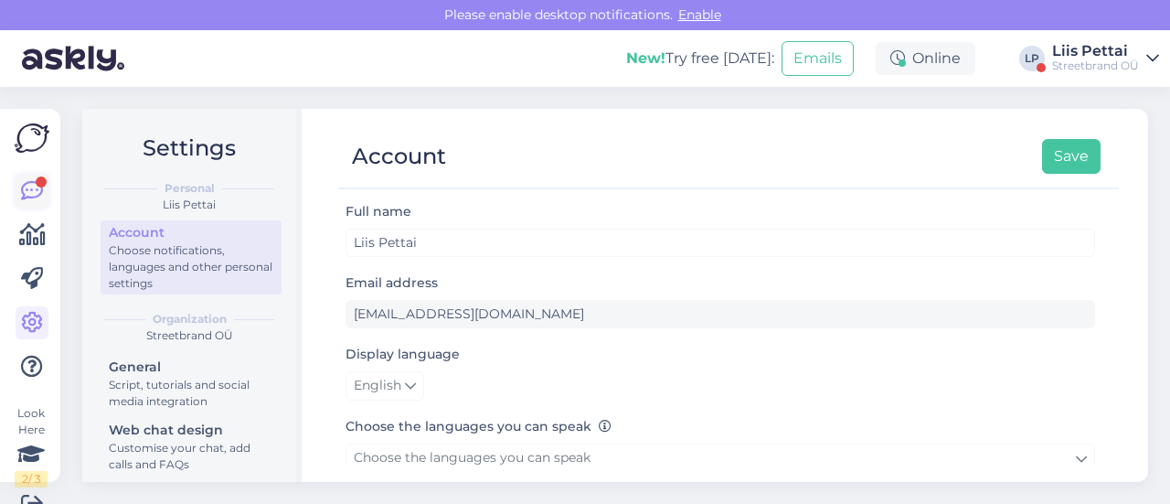
click at [27, 190] on icon at bounding box center [32, 191] width 22 height 22
